Goal: Information Seeking & Learning: Learn about a topic

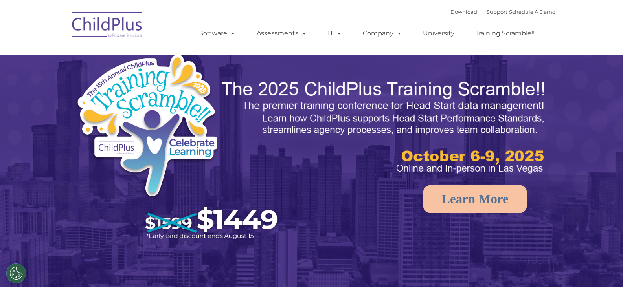
select select "MEDIUM"
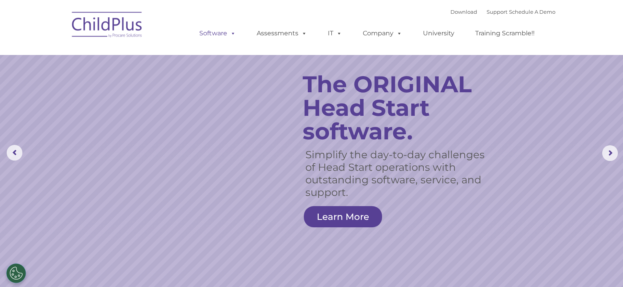
click at [218, 37] on link "Software" at bounding box center [217, 34] width 52 height 16
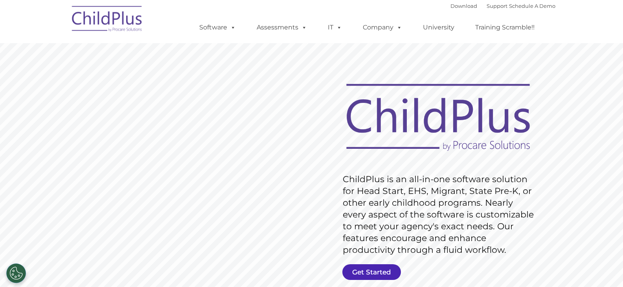
click at [364, 272] on link "Get Started" at bounding box center [371, 273] width 59 height 16
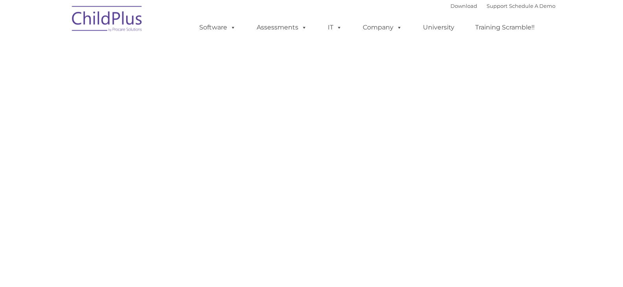
select select "MEDIUM"
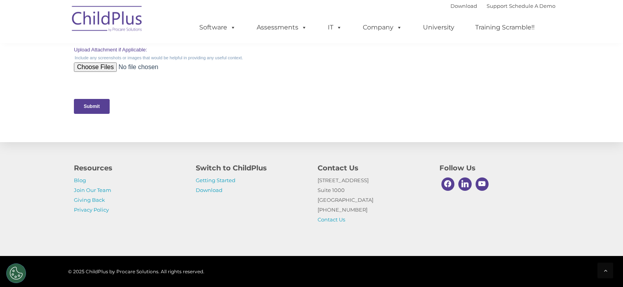
scroll to position [373, 0]
